Goal: Task Accomplishment & Management: Use online tool/utility

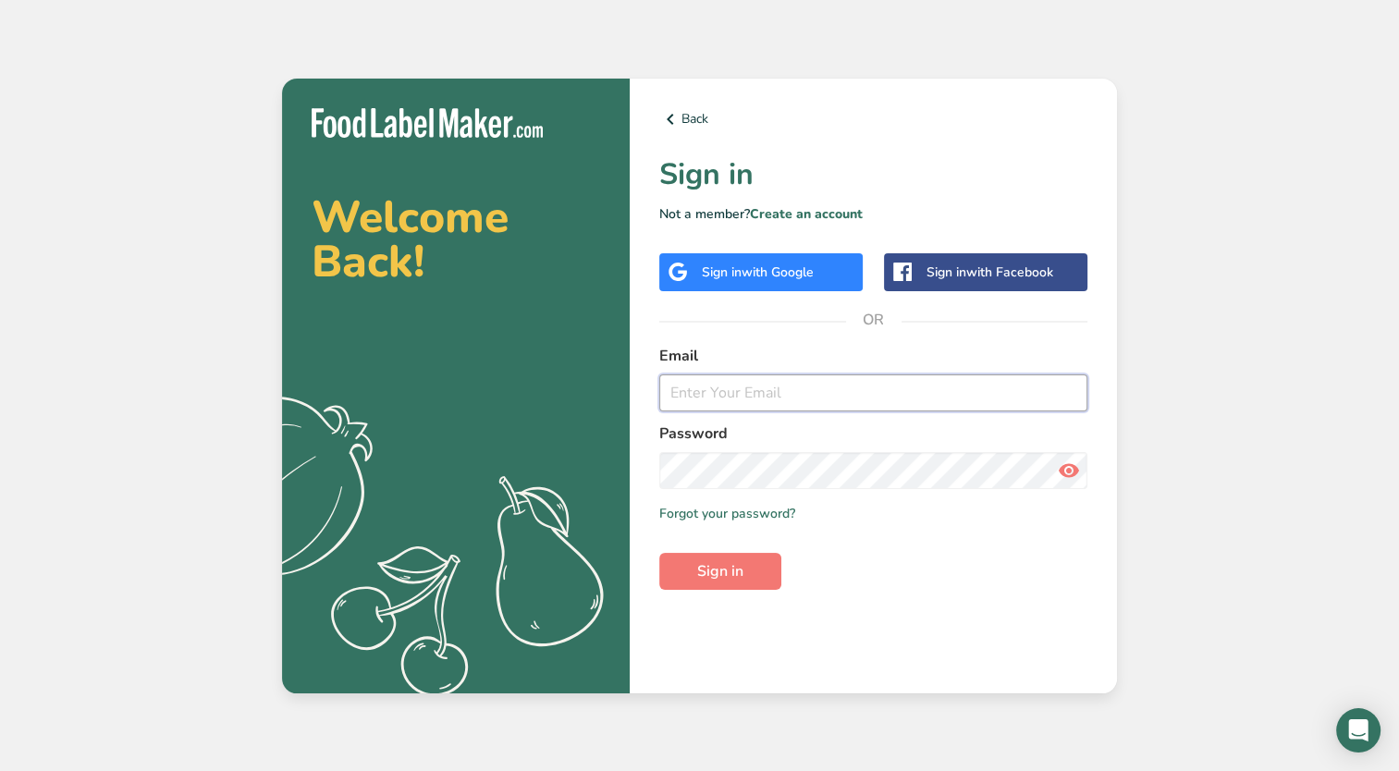
click at [803, 398] on input "email" at bounding box center [873, 392] width 428 height 37
type input "[PERSON_NAME][EMAIL_ADDRESS][DOMAIN_NAME]"
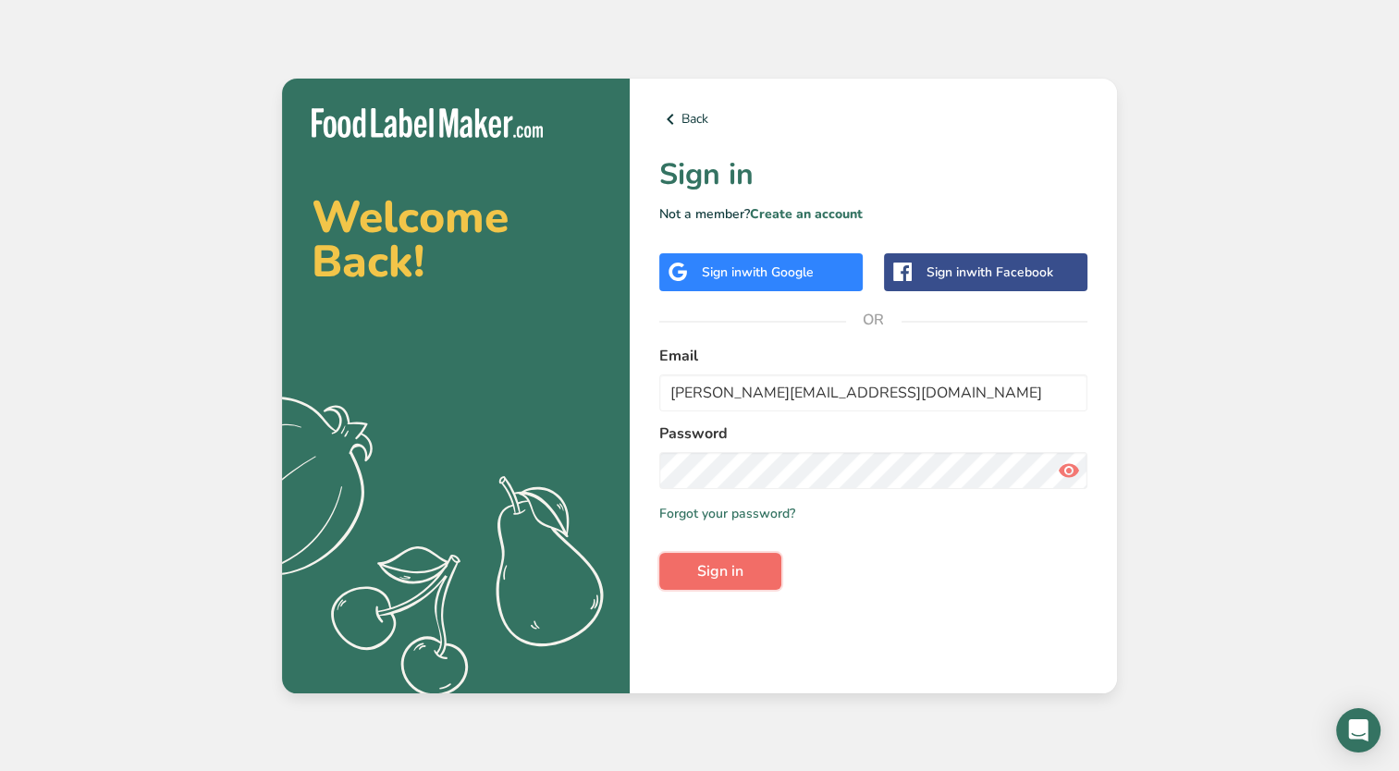
click at [735, 560] on span "Sign in" at bounding box center [720, 571] width 46 height 22
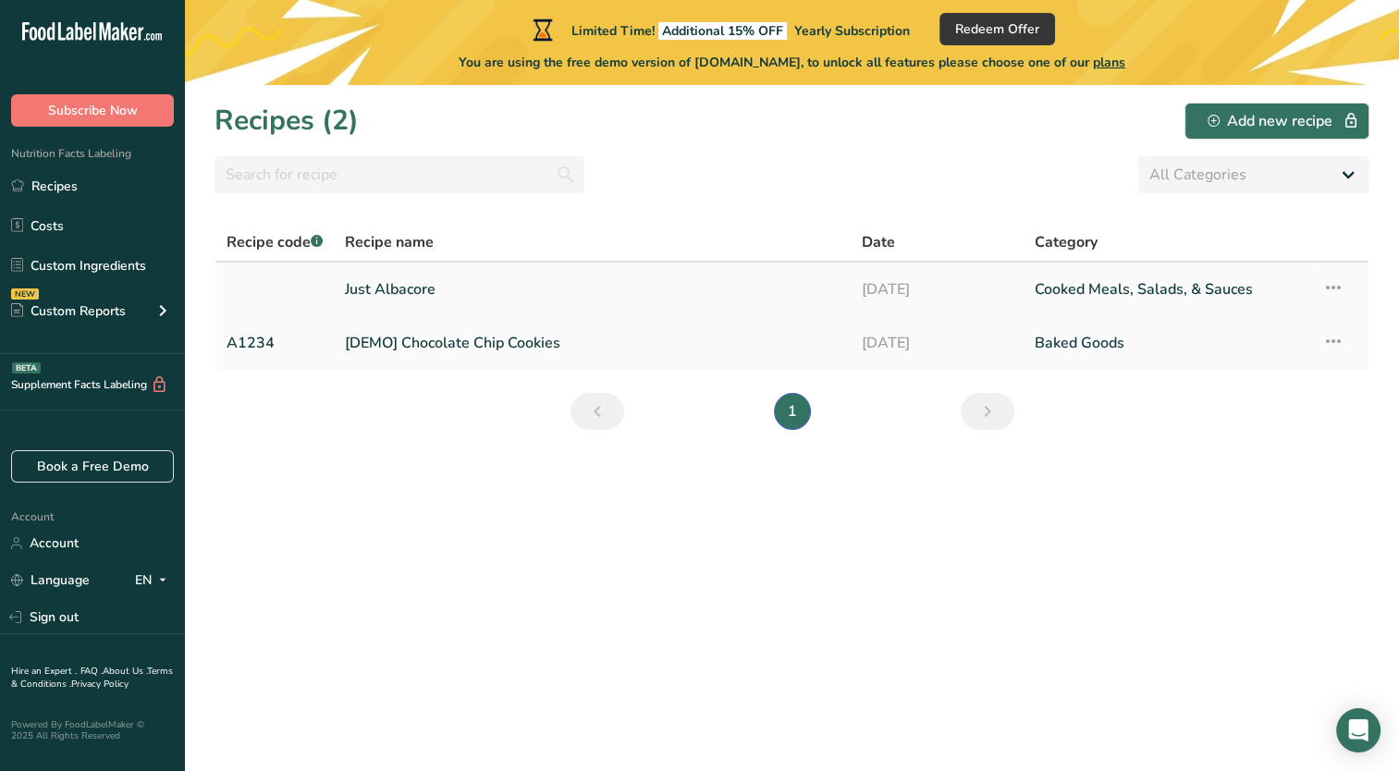
click at [391, 290] on link "Just Albacore" at bounding box center [592, 289] width 495 height 39
click at [407, 288] on link "Just Albacore" at bounding box center [592, 289] width 495 height 39
click at [411, 283] on link "Just Albacore" at bounding box center [592, 289] width 495 height 39
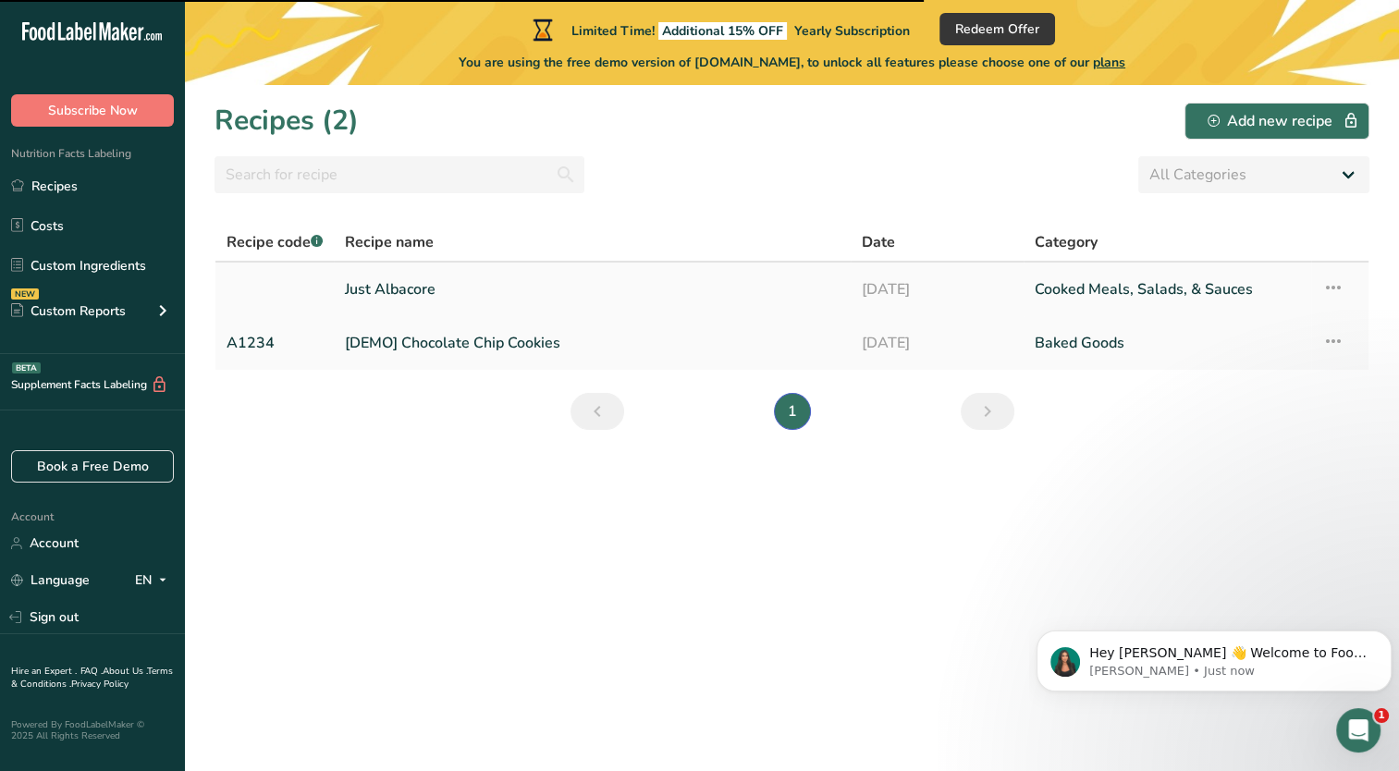
click at [884, 291] on link "[DATE]" at bounding box center [937, 289] width 151 height 39
click at [1336, 290] on icon at bounding box center [1333, 287] width 22 height 33
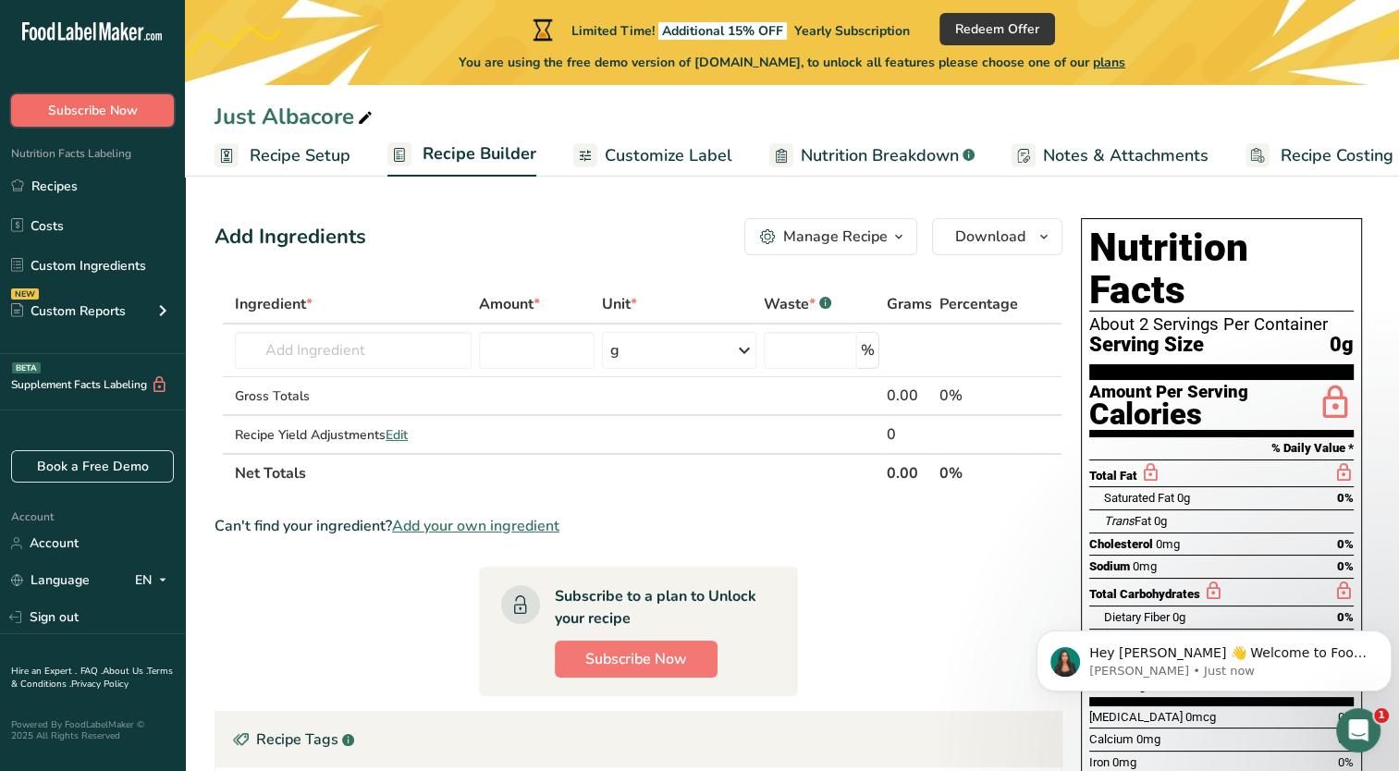
click at [138, 124] on button "Subscribe Now" at bounding box center [92, 110] width 163 height 32
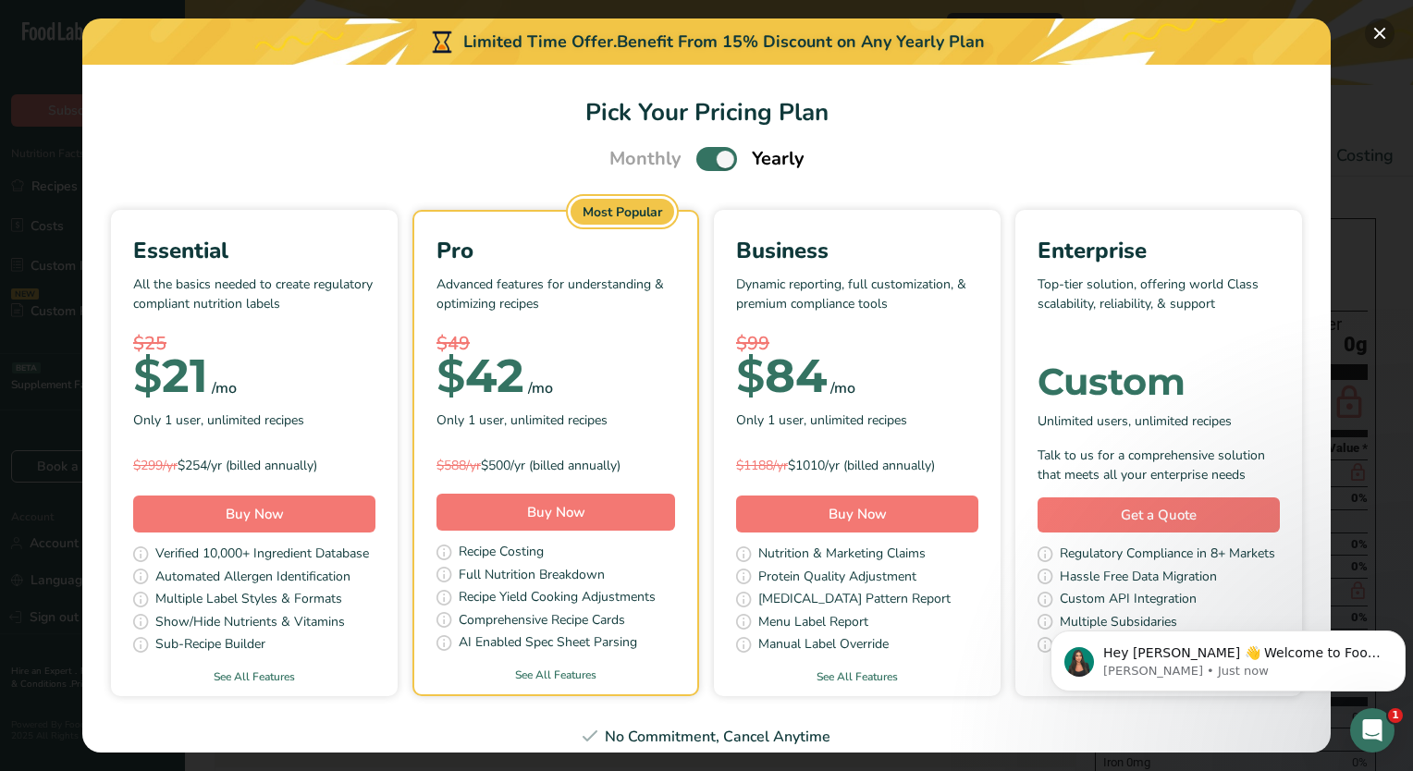
click at [1389, 41] on button "Pick Your Pricing Plan Modal" at bounding box center [1380, 33] width 30 height 30
